Goal: Information Seeking & Learning: Learn about a topic

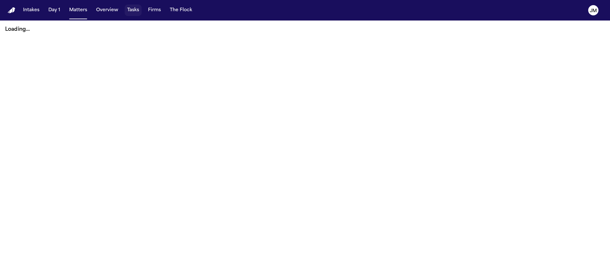
click at [126, 14] on button "Tasks" at bounding box center [133, 10] width 17 height 12
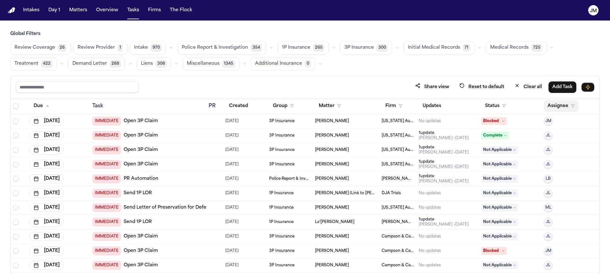
click at [552, 109] on button "Assignee" at bounding box center [561, 106] width 35 height 12
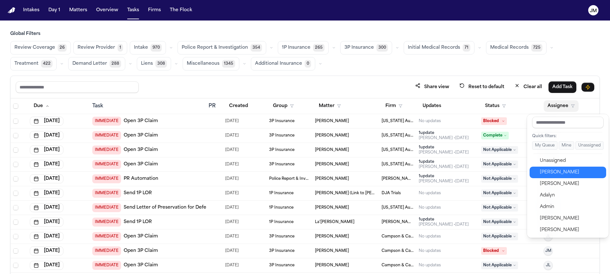
click at [553, 172] on div "[PERSON_NAME]" at bounding box center [571, 173] width 63 height 8
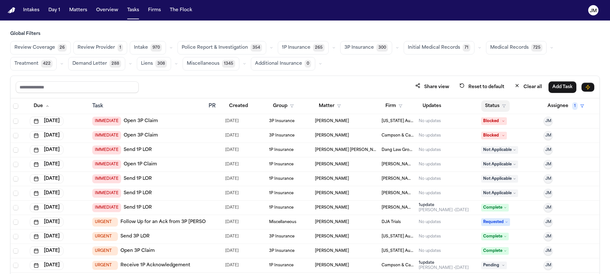
click at [491, 106] on button "Status" at bounding box center [495, 106] width 29 height 12
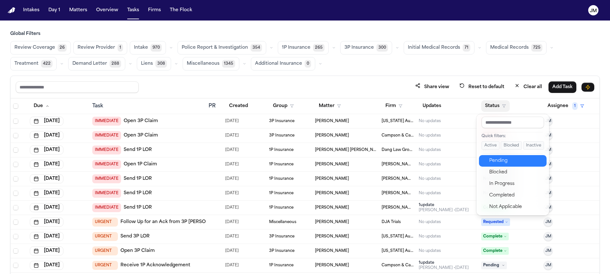
click at [496, 159] on div "Pending" at bounding box center [516, 161] width 54 height 8
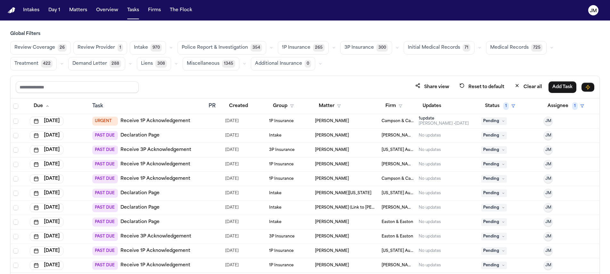
click at [20, 60] on button "Treatment 422" at bounding box center [33, 63] width 46 height 13
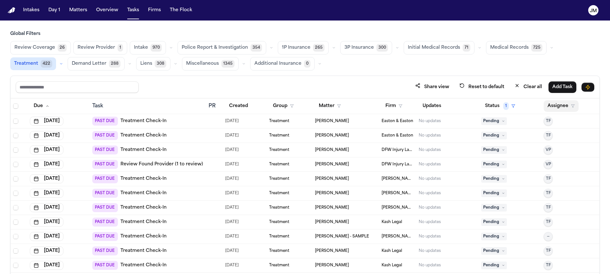
click at [544, 104] on button "Assignee" at bounding box center [561, 106] width 35 height 12
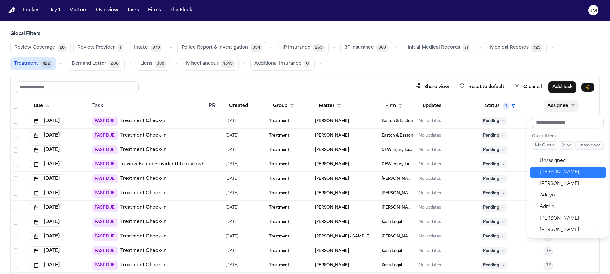
click at [550, 171] on div "[PERSON_NAME]" at bounding box center [571, 173] width 63 height 8
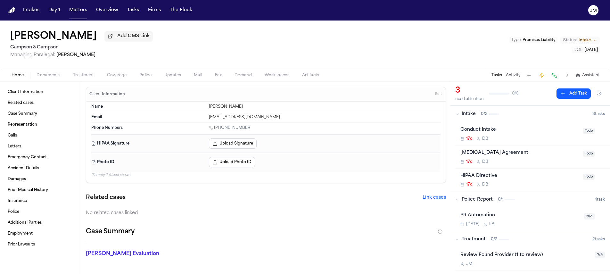
scroll to position [443, 0]
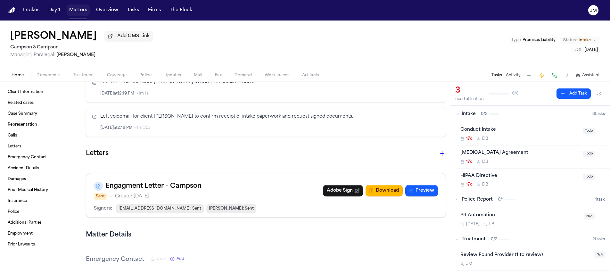
click at [80, 12] on button "Matters" at bounding box center [78, 10] width 23 height 12
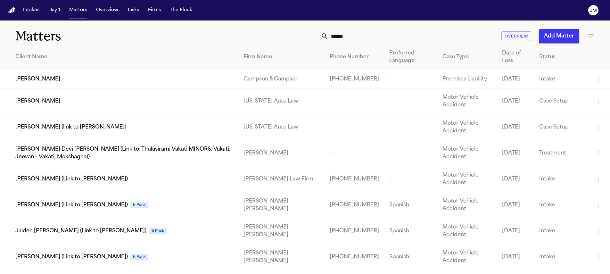
click at [368, 35] on input "******" at bounding box center [411, 36] width 165 height 14
type input "**********"
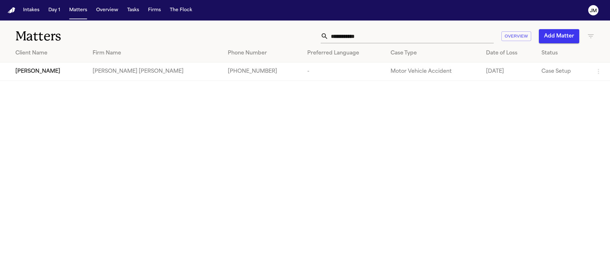
click at [53, 74] on div "[PERSON_NAME]" at bounding box center [48, 72] width 67 height 8
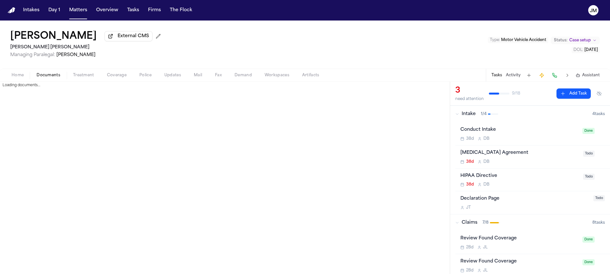
click at [49, 78] on span "Documents" at bounding box center [49, 75] width 24 height 5
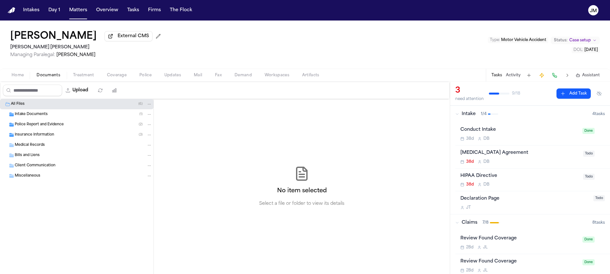
click at [38, 137] on span "Insurance Information" at bounding box center [34, 134] width 39 height 5
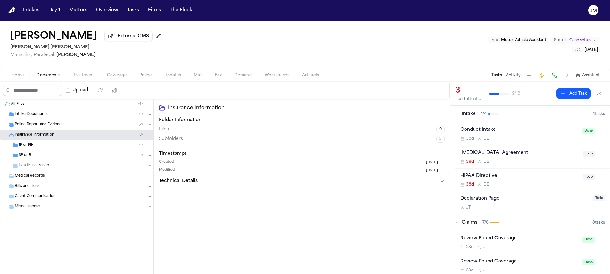
click at [38, 162] on div "Health Insurance" at bounding box center [77, 166] width 154 height 10
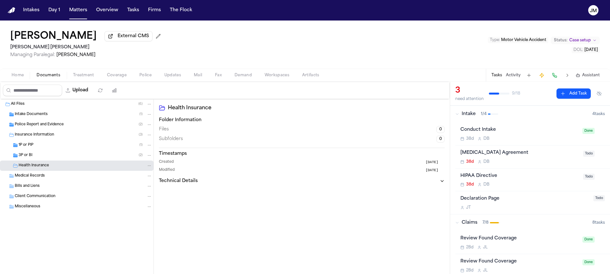
click at [37, 158] on div "3P or BI ( 2 )" at bounding box center [86, 156] width 134 height 6
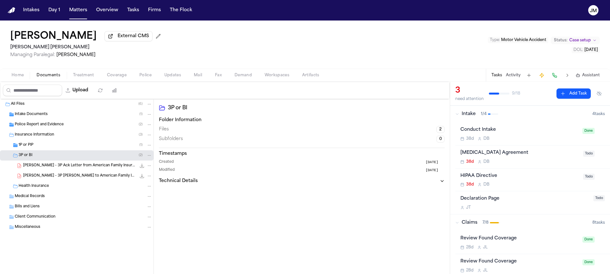
click at [55, 169] on div "L. Cardoso - 3P Ack Letter from American Family Insurance - 9.23.25 168.7 KB • …" at bounding box center [87, 166] width 129 height 6
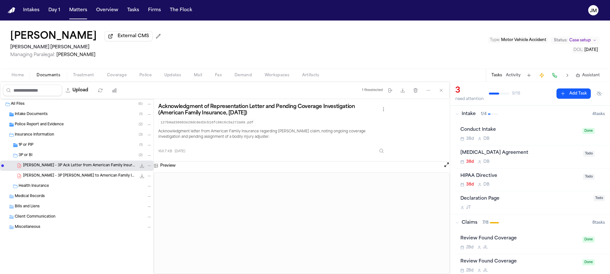
click at [56, 145] on div "1P or PIP ( 1 )" at bounding box center [86, 145] width 134 height 6
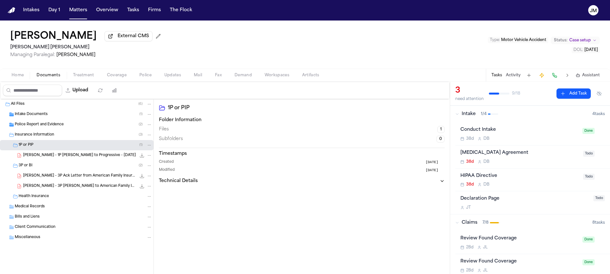
click at [61, 153] on div "L. Cardoso - 1P LOR to Progressive - 10.13.25 288.5 KB • PDF" at bounding box center [77, 155] width 154 height 10
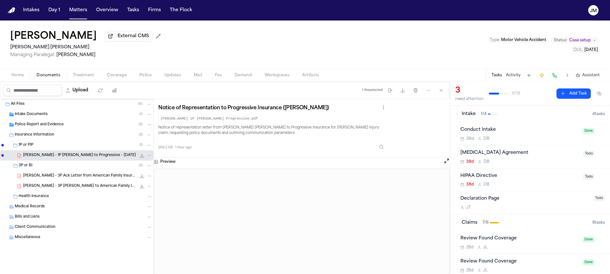
click at [67, 179] on span "L. Cardoso - 3P Ack Letter from American Family Insurance - 9.23.25" at bounding box center [79, 175] width 113 height 5
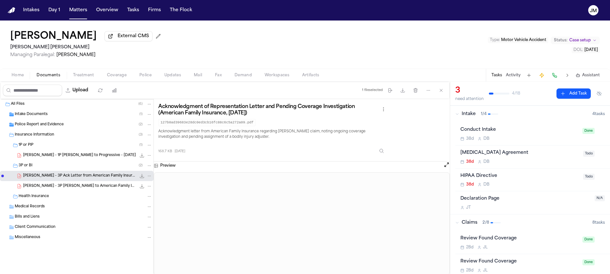
click at [83, 72] on div "Home Documents Treatment Coverage Police Updates Mail Fax Demand Workspaces Art…" at bounding box center [305, 75] width 610 height 13
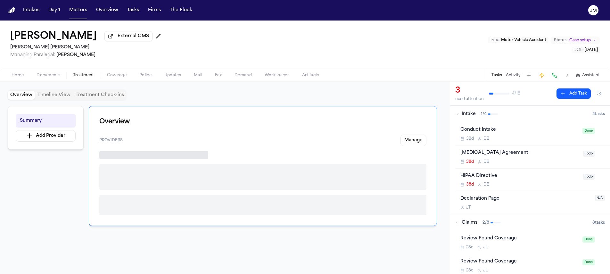
click at [82, 74] on span "Treatment" at bounding box center [83, 75] width 21 height 5
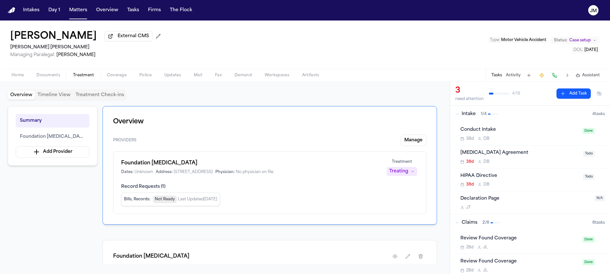
click at [123, 77] on span "Coverage" at bounding box center [117, 75] width 20 height 5
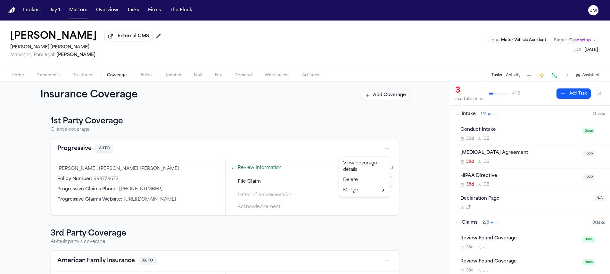
click at [383, 148] on html "Intakes Day 1 Matters Overview Tasks Firms The Flock JM Lina Cardoso External C…" at bounding box center [305, 137] width 610 height 274
click at [356, 169] on div "View coverage details" at bounding box center [365, 166] width 48 height 17
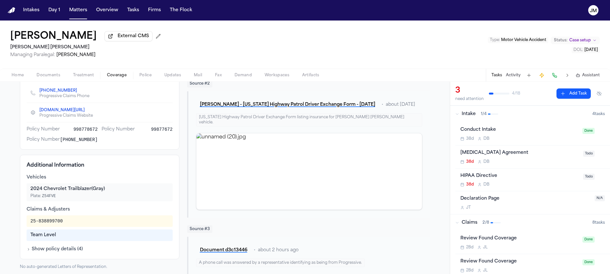
scroll to position [117, 0]
